Goal: Task Accomplishment & Management: Complete application form

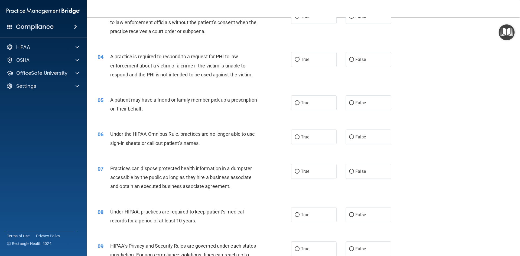
scroll to position [108, 0]
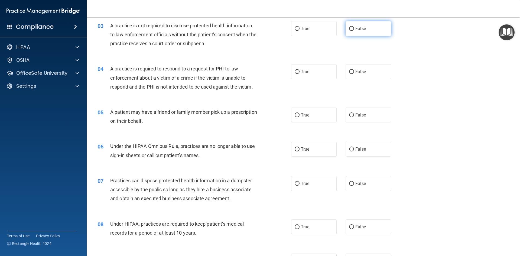
click at [359, 33] on label "False" at bounding box center [369, 28] width 46 height 15
click at [354, 31] on input "False" at bounding box center [351, 29] width 5 height 4
radio input "true"
click at [383, 67] on label "False" at bounding box center [369, 71] width 46 height 15
click at [354, 70] on input "False" at bounding box center [351, 72] width 5 height 4
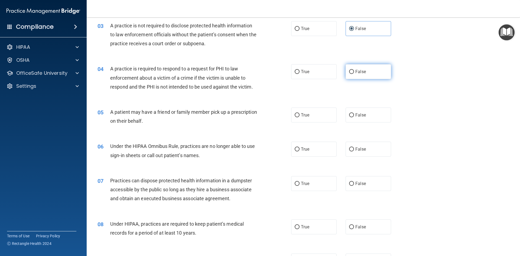
radio input "true"
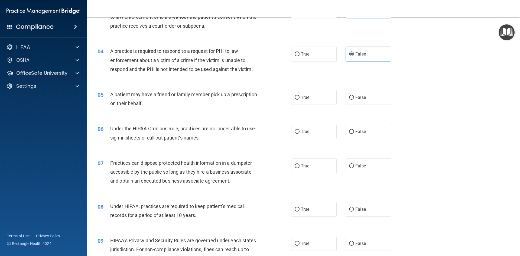
scroll to position [135, 0]
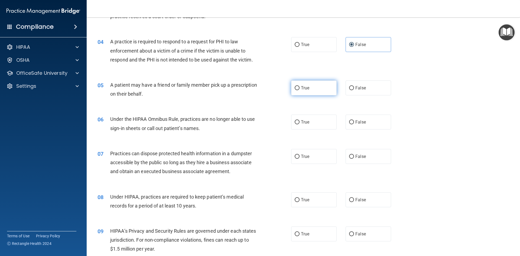
click at [297, 94] on label "True" at bounding box center [314, 87] width 46 height 15
click at [297, 90] on input "True" at bounding box center [297, 88] width 5 height 4
radio input "true"
click at [349, 126] on label "False" at bounding box center [369, 122] width 46 height 15
click at [349, 124] on input "False" at bounding box center [351, 122] width 5 height 4
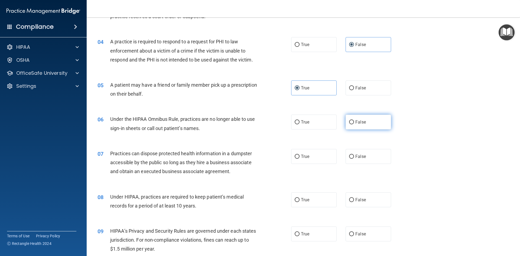
radio input "true"
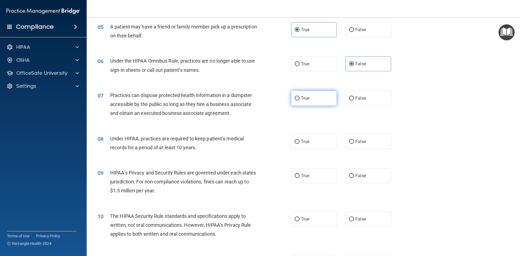
scroll to position [217, 0]
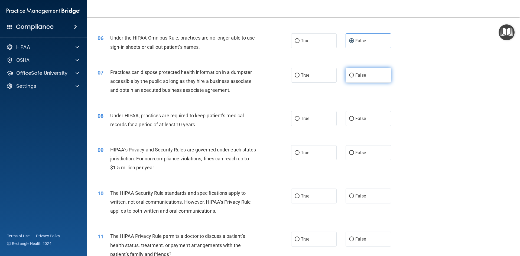
click at [365, 81] on label "False" at bounding box center [369, 75] width 46 height 15
click at [354, 77] on input "False" at bounding box center [351, 75] width 5 height 4
radio input "true"
click at [359, 120] on span "False" at bounding box center [360, 118] width 11 height 5
click at [354, 120] on input "False" at bounding box center [351, 119] width 5 height 4
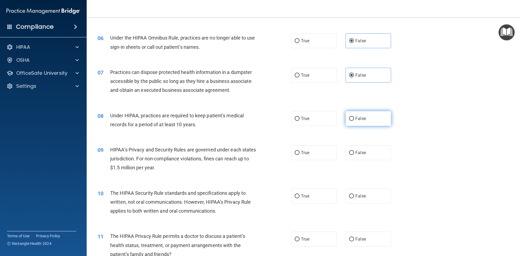
radio input "true"
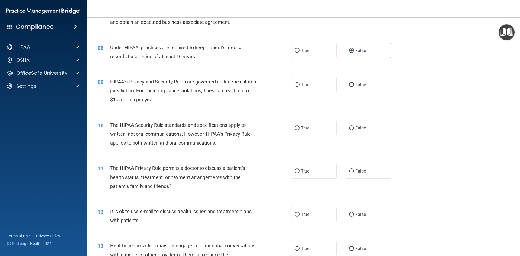
scroll to position [298, 0]
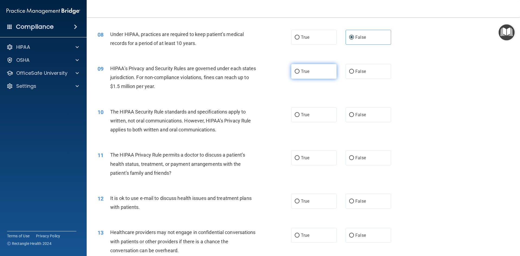
click at [325, 79] on label "True" at bounding box center [314, 71] width 46 height 15
click at [300, 74] on input "True" at bounding box center [297, 72] width 5 height 4
radio input "true"
click at [365, 117] on label "False" at bounding box center [369, 114] width 46 height 15
click at [354, 117] on input "False" at bounding box center [351, 115] width 5 height 4
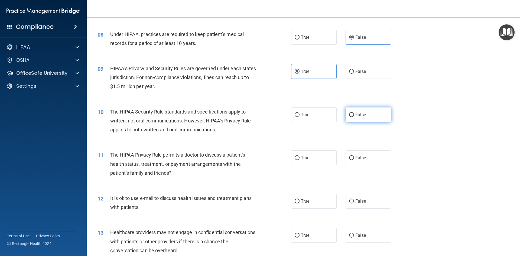
radio input "true"
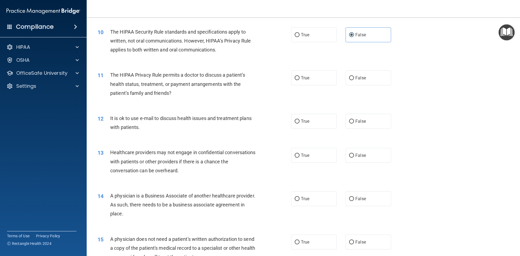
scroll to position [379, 0]
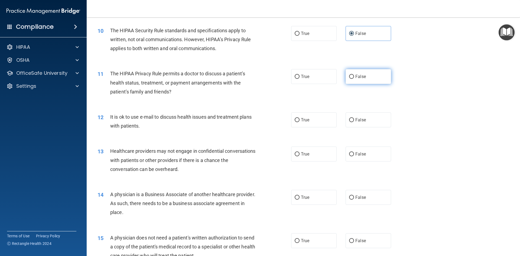
click at [358, 81] on label "False" at bounding box center [369, 76] width 46 height 15
click at [354, 79] on input "False" at bounding box center [351, 77] width 5 height 4
radio input "true"
click at [308, 117] on label "True" at bounding box center [314, 119] width 46 height 15
click at [300, 118] on input "True" at bounding box center [297, 120] width 5 height 4
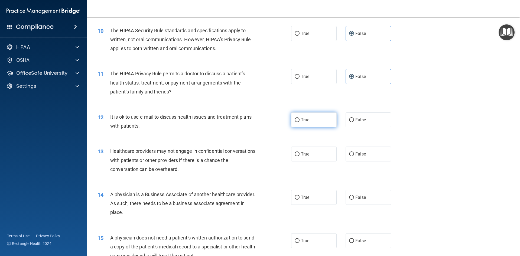
radio input "true"
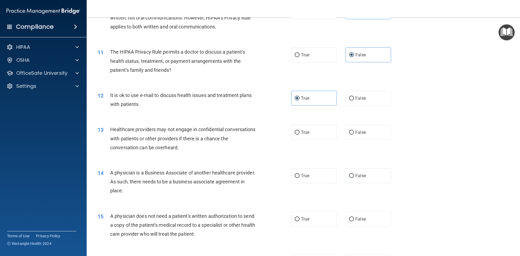
scroll to position [433, 0]
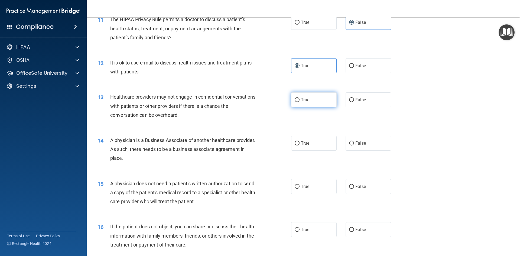
click at [302, 104] on label "True" at bounding box center [314, 99] width 46 height 15
click at [300, 102] on input "True" at bounding box center [297, 100] width 5 height 4
radio input "true"
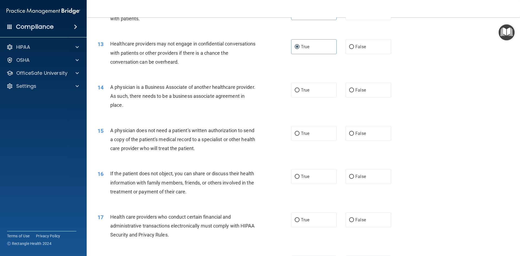
scroll to position [488, 0]
click at [314, 97] on div "14 A physician is a Business Associate of another healthcare provider. As such,…" at bounding box center [303, 96] width 420 height 43
click at [312, 93] on label "True" at bounding box center [314, 89] width 46 height 15
click at [300, 91] on input "True" at bounding box center [297, 89] width 5 height 4
radio input "true"
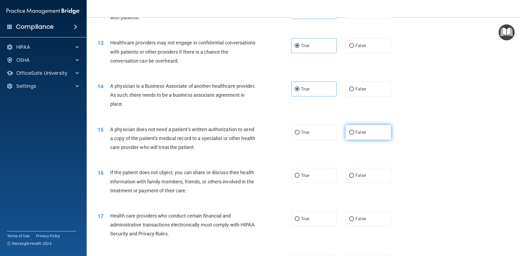
click at [374, 134] on label "False" at bounding box center [369, 132] width 46 height 15
click at [354, 134] on input "False" at bounding box center [351, 133] width 5 height 4
radio input "true"
click at [327, 134] on label "True" at bounding box center [314, 132] width 46 height 15
click at [300, 134] on input "True" at bounding box center [297, 133] width 5 height 4
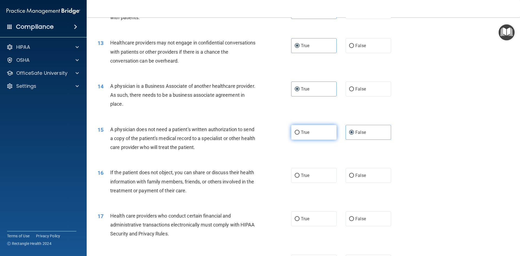
radio input "true"
radio input "false"
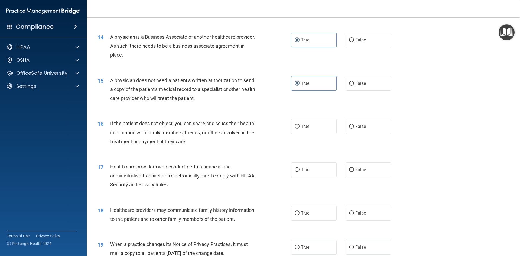
scroll to position [542, 0]
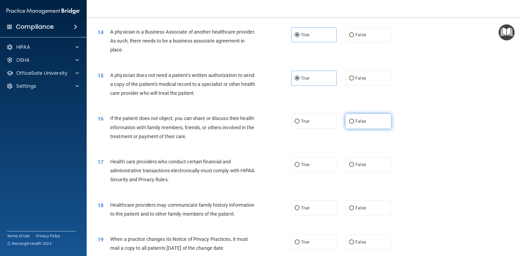
click at [349, 125] on label "False" at bounding box center [369, 121] width 46 height 15
click at [349, 124] on input "False" at bounding box center [351, 121] width 5 height 4
radio input "true"
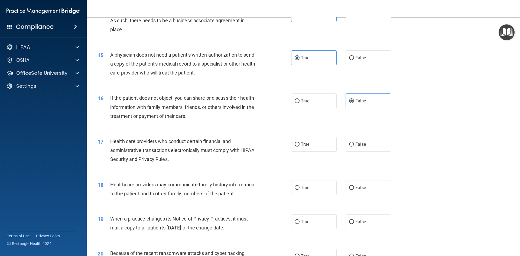
scroll to position [623, 0]
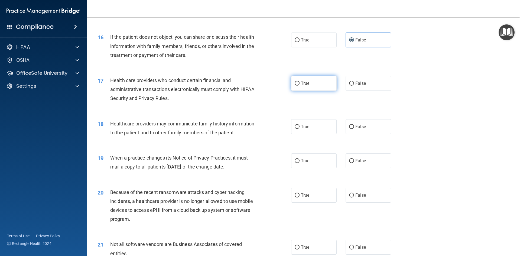
click at [310, 89] on label "True" at bounding box center [314, 83] width 46 height 15
click at [300, 86] on input "True" at bounding box center [297, 84] width 5 height 4
radio input "true"
click at [308, 128] on label "True" at bounding box center [314, 126] width 46 height 15
click at [300, 128] on input "True" at bounding box center [297, 127] width 5 height 4
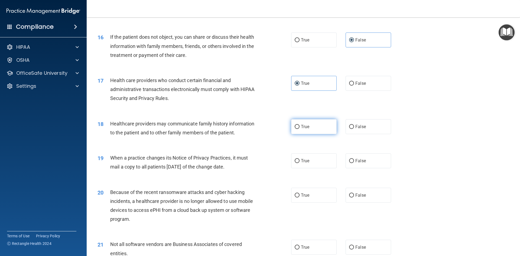
radio input "true"
click at [360, 130] on label "False" at bounding box center [369, 126] width 46 height 15
click at [354, 129] on input "False" at bounding box center [351, 127] width 5 height 4
radio input "true"
radio input "false"
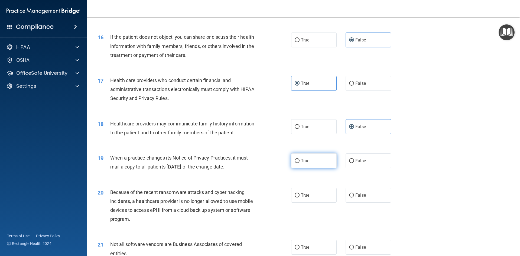
click at [301, 161] on span "True" at bounding box center [305, 160] width 8 height 5
click at [300, 161] on input "True" at bounding box center [297, 161] width 5 height 4
radio input "true"
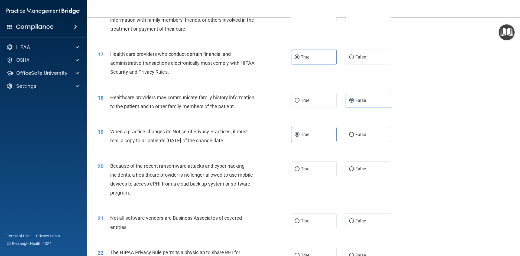
scroll to position [650, 0]
click at [355, 171] on label "False" at bounding box center [369, 168] width 46 height 15
click at [354, 170] on input "False" at bounding box center [351, 168] width 5 height 4
radio input "true"
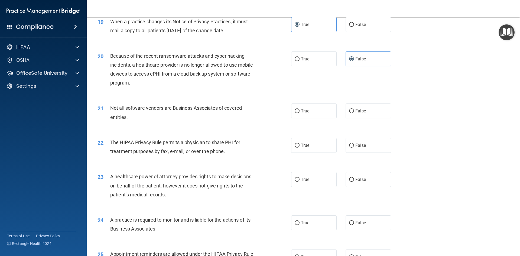
scroll to position [758, 0]
click at [320, 116] on label "True" at bounding box center [314, 111] width 46 height 15
click at [300, 114] on input "True" at bounding box center [297, 112] width 5 height 4
radio input "true"
click at [371, 111] on label "False" at bounding box center [369, 111] width 46 height 15
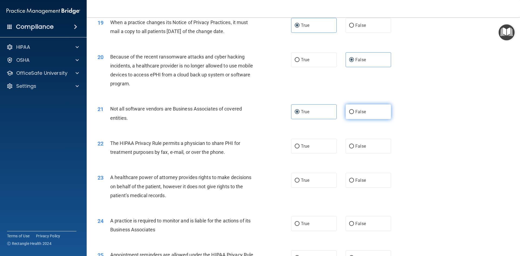
click at [354, 111] on input "False" at bounding box center [351, 112] width 5 height 4
radio input "true"
radio input "false"
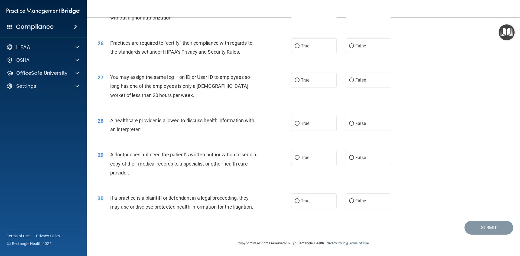
scroll to position [1005, 0]
click at [309, 206] on label "True" at bounding box center [314, 200] width 46 height 15
click at [300, 203] on input "True" at bounding box center [297, 201] width 5 height 4
radio input "true"
click at [316, 152] on label "True" at bounding box center [314, 157] width 46 height 15
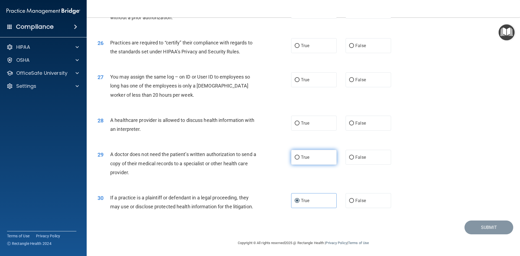
click at [300, 155] on input "True" at bounding box center [297, 157] width 5 height 4
radio input "true"
click at [352, 127] on label "False" at bounding box center [369, 123] width 46 height 15
click at [352, 125] on input "False" at bounding box center [351, 123] width 5 height 4
radio input "true"
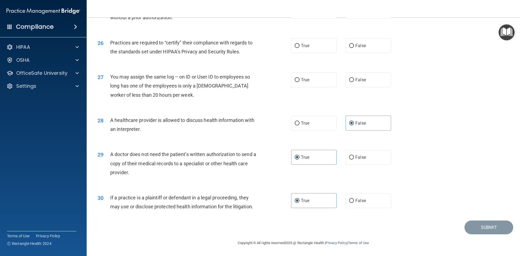
scroll to position [978, 0]
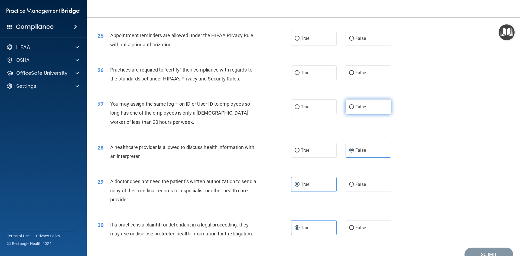
click at [374, 109] on label "False" at bounding box center [369, 106] width 46 height 15
click at [354, 109] on input "False" at bounding box center [351, 107] width 5 height 4
radio input "true"
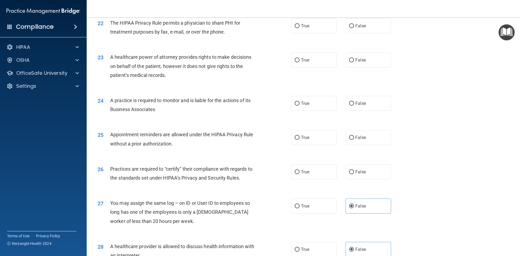
scroll to position [869, 0]
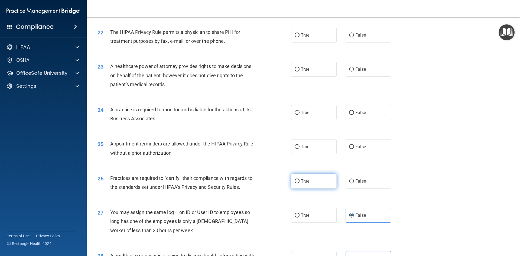
click at [308, 185] on label "True" at bounding box center [314, 181] width 46 height 15
click at [300, 183] on input "True" at bounding box center [297, 181] width 5 height 4
radio input "true"
click at [316, 116] on label "True" at bounding box center [314, 112] width 46 height 15
click at [300, 115] on input "True" at bounding box center [297, 113] width 5 height 4
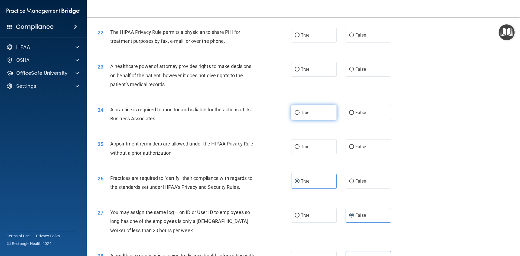
radio input "true"
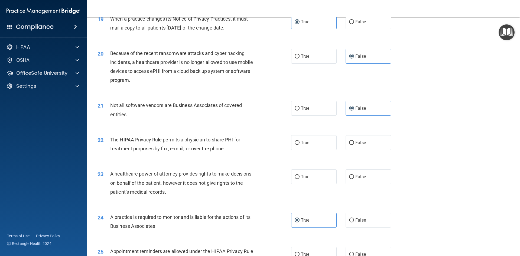
scroll to position [761, 0]
click at [296, 182] on label "True" at bounding box center [314, 177] width 46 height 15
click at [296, 180] on input "True" at bounding box center [297, 178] width 5 height 4
radio input "true"
click at [301, 144] on span "True" at bounding box center [305, 143] width 8 height 5
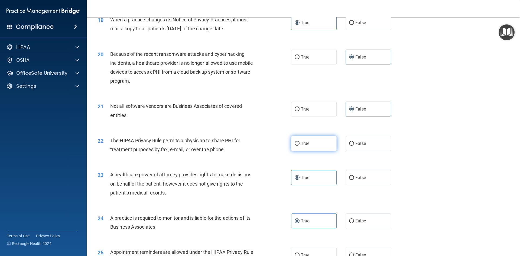
click at [299, 144] on input "True" at bounding box center [297, 144] width 5 height 4
radio input "true"
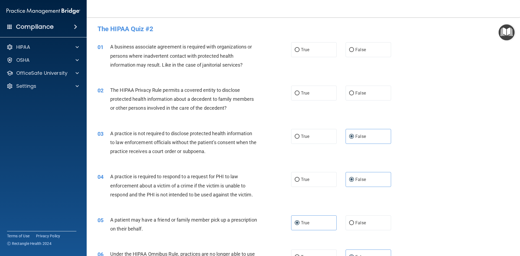
scroll to position [0, 0]
click at [358, 56] on label "False" at bounding box center [369, 50] width 46 height 15
click at [354, 53] on input "False" at bounding box center [351, 50] width 5 height 4
radio input "true"
click at [303, 94] on span "True" at bounding box center [305, 93] width 8 height 5
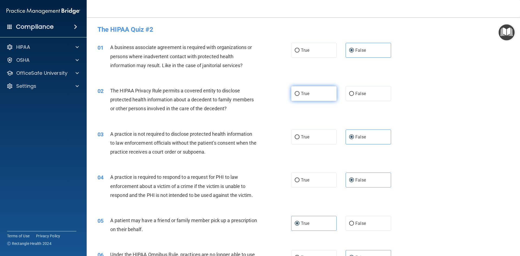
click at [300, 94] on input "True" at bounding box center [297, 94] width 5 height 4
radio input "true"
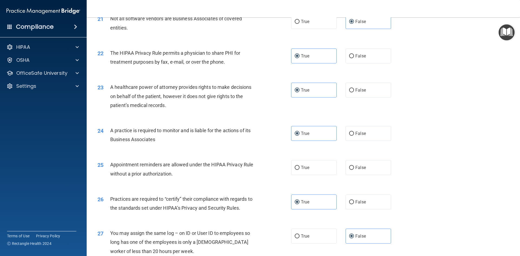
scroll to position [867, 0]
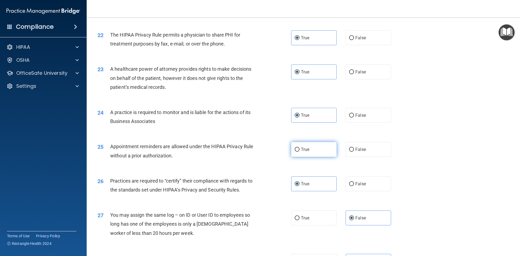
click at [298, 150] on label "True" at bounding box center [314, 149] width 46 height 15
click at [298, 150] on input "True" at bounding box center [297, 150] width 5 height 4
radio input "true"
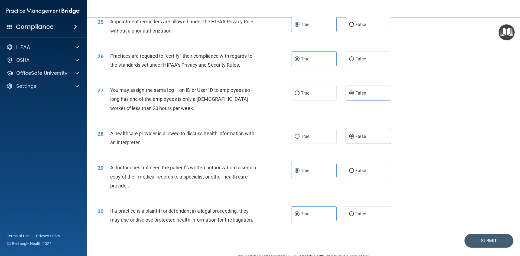
scroll to position [1005, 0]
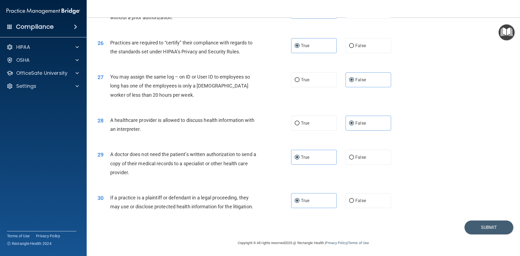
click at [475, 220] on div "30 If a practice is a plaintiff or defendant in a legal proceeding, they may us…" at bounding box center [303, 203] width 420 height 34
click at [483, 227] on button "Submit" at bounding box center [488, 227] width 49 height 14
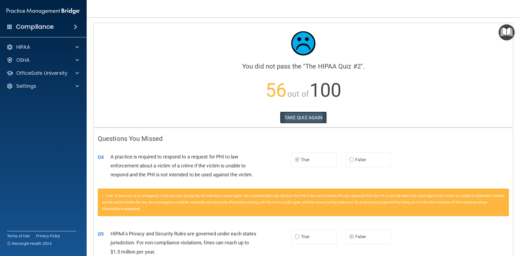
click at [307, 122] on button "TAKE QUIZ AGAIN" at bounding box center [303, 118] width 47 height 12
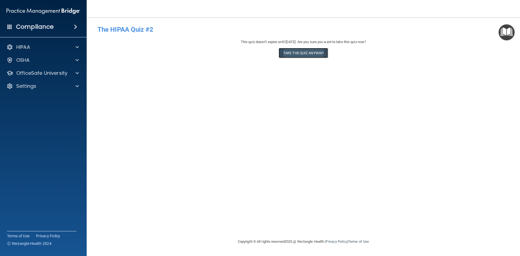
click at [302, 51] on button "Take the quiz anyway!" at bounding box center [303, 53] width 49 height 10
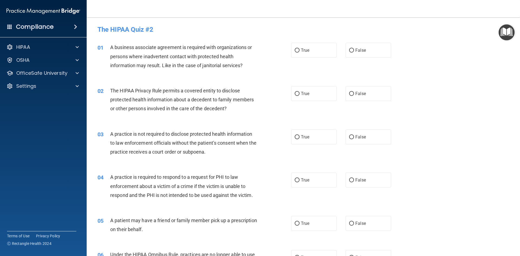
click at [74, 31] on div "Compliance" at bounding box center [43, 27] width 87 height 12
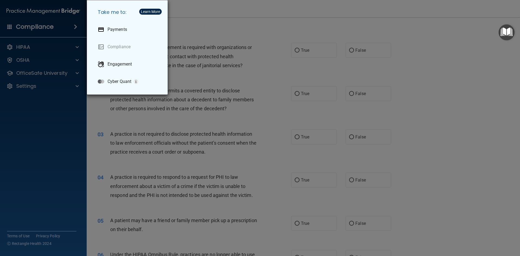
click at [267, 90] on div "Take me to: Payments Compliance Engagement Cyber Quant" at bounding box center [260, 128] width 520 height 256
